Goal: Information Seeking & Learning: Learn about a topic

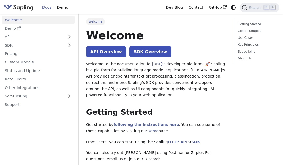
click at [7, 34] on link "API" at bounding box center [33, 37] width 62 height 8
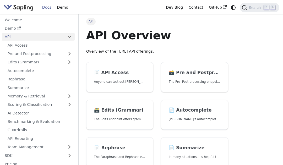
click at [14, 20] on link "Welcome" at bounding box center [38, 20] width 73 height 8
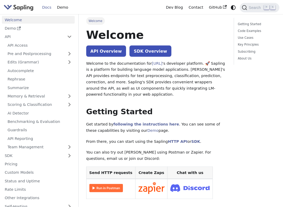
scroll to position [1, 0]
click at [21, 111] on link "AI Detector" at bounding box center [40, 113] width 70 height 8
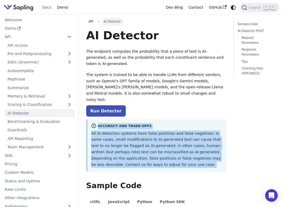
click at [206, 146] on p "All AI detection systems have false positives and false negatives. In some case…" at bounding box center [156, 148] width 131 height 37
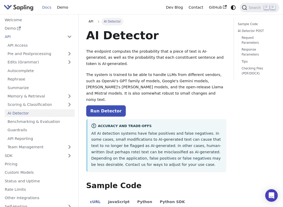
click at [202, 136] on p "All AI detection systems have false positives and false negatives. In some case…" at bounding box center [156, 148] width 131 height 37
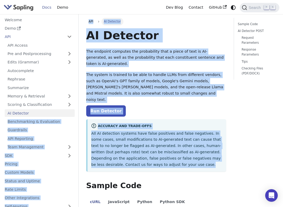
click at [170, 154] on div "Accuracy and Trade-offs All AI detection systems have false positives and false…" at bounding box center [156, 145] width 140 height 52
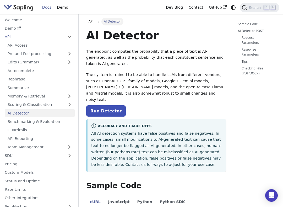
click at [106, 105] on link "Run Detector" at bounding box center [106, 110] width 40 height 11
